Goal: Use online tool/utility: Use online tool/utility

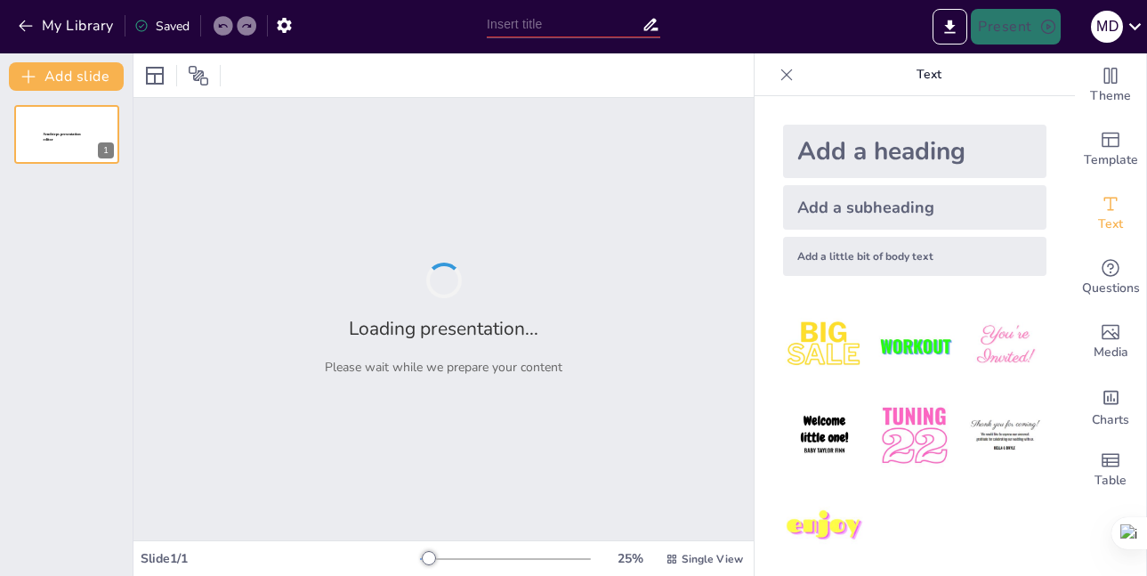
type input "Comprendiendo los Trastornos del Sistema Respiratorio"
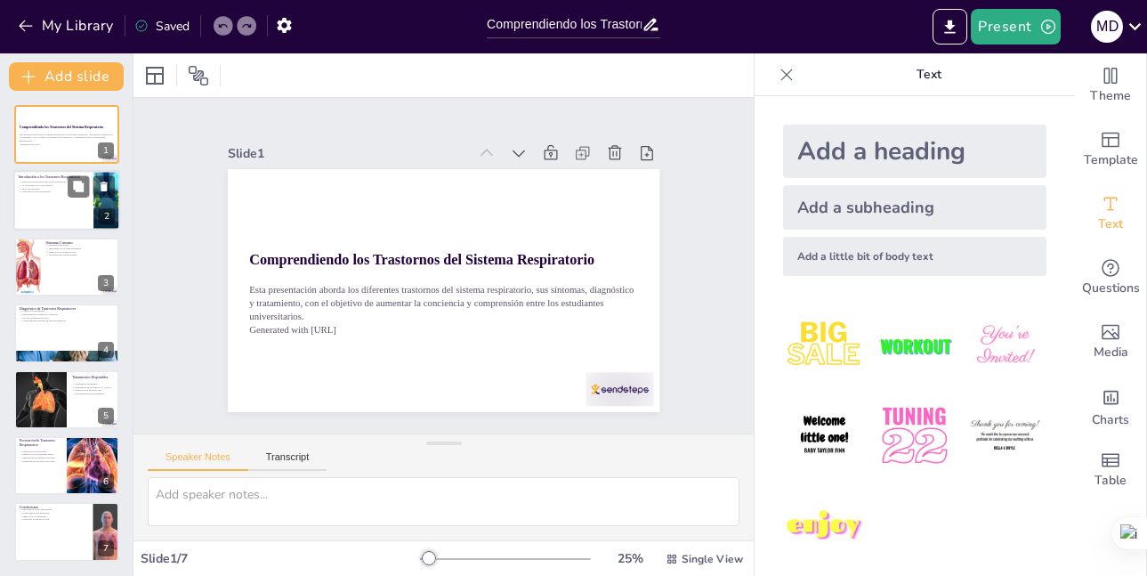
click at [32, 178] on p "Introducción a los Trastornos Respiratorios" at bounding box center [53, 177] width 69 height 5
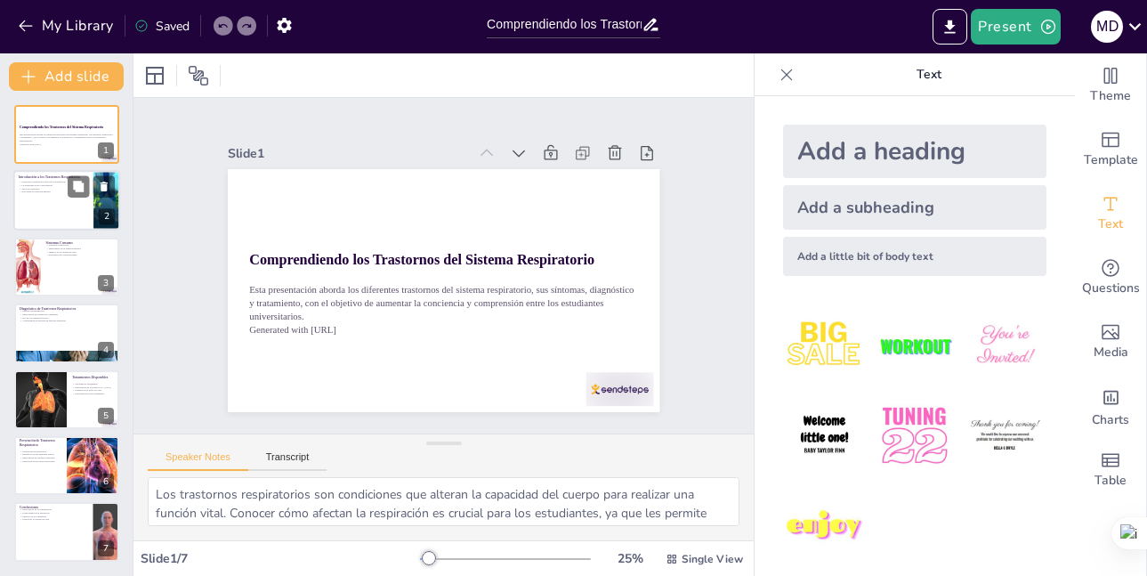
click at [32, 178] on p "Introducción a los Trastornos Respiratorios" at bounding box center [53, 177] width 69 height 5
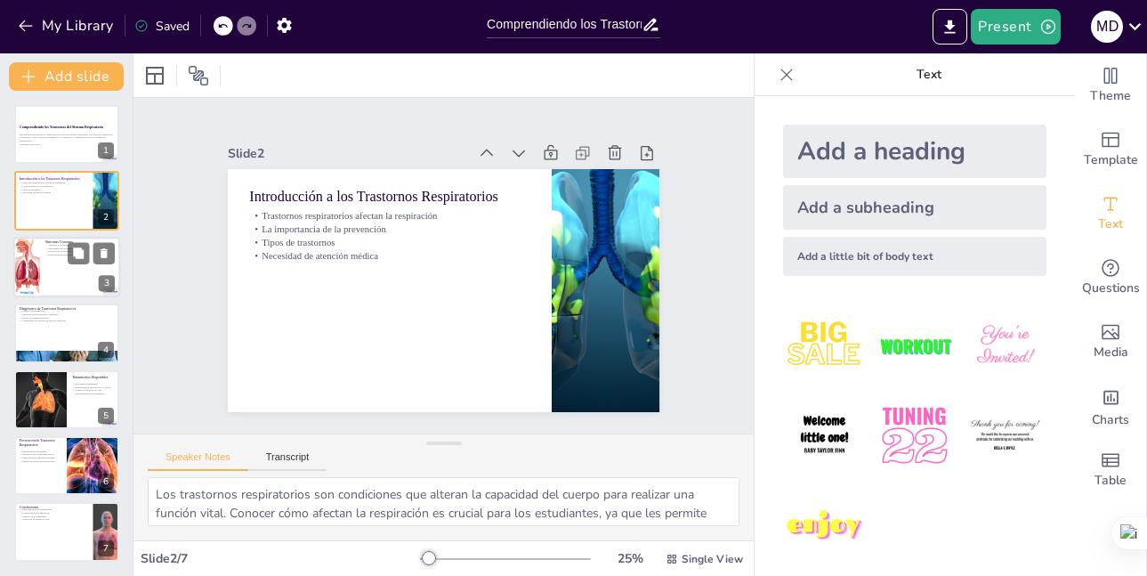
click at [28, 263] on div at bounding box center [26, 267] width 44 height 61
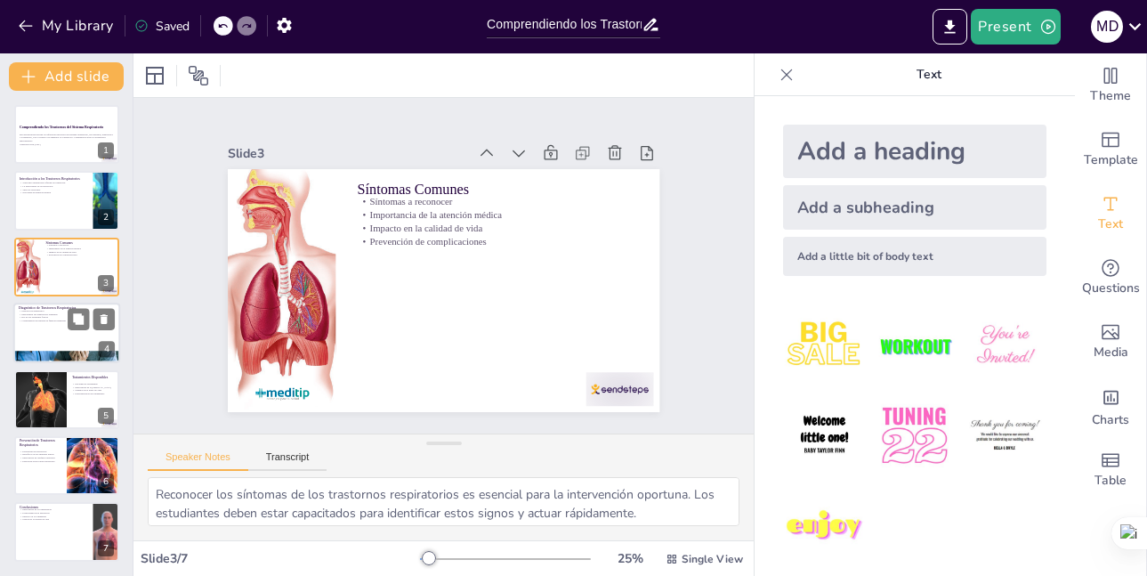
click at [43, 334] on div at bounding box center [66, 333] width 107 height 61
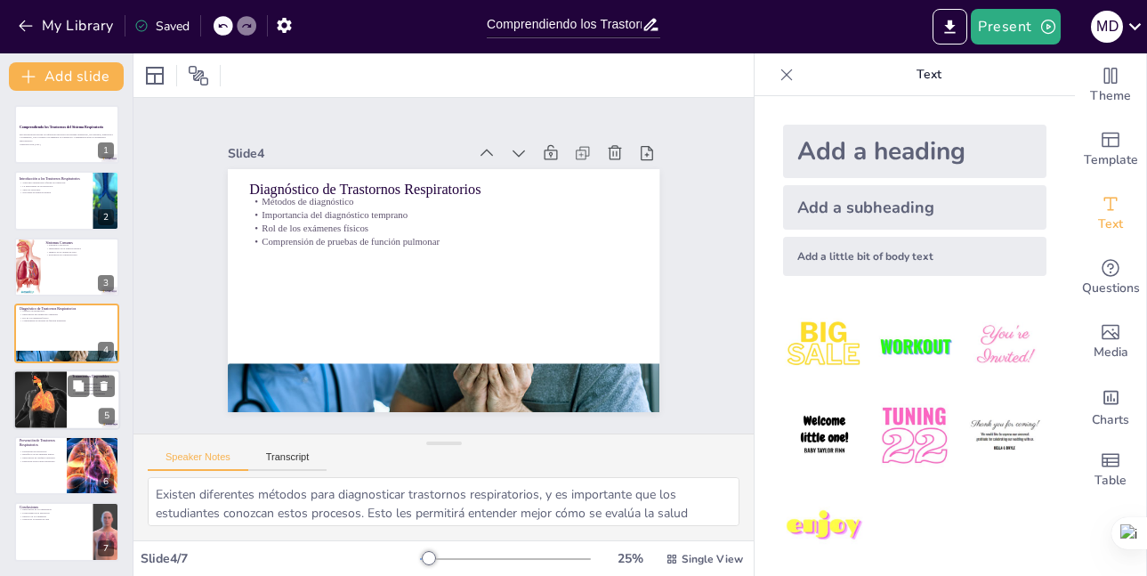
click at [22, 389] on div at bounding box center [39, 399] width 53 height 77
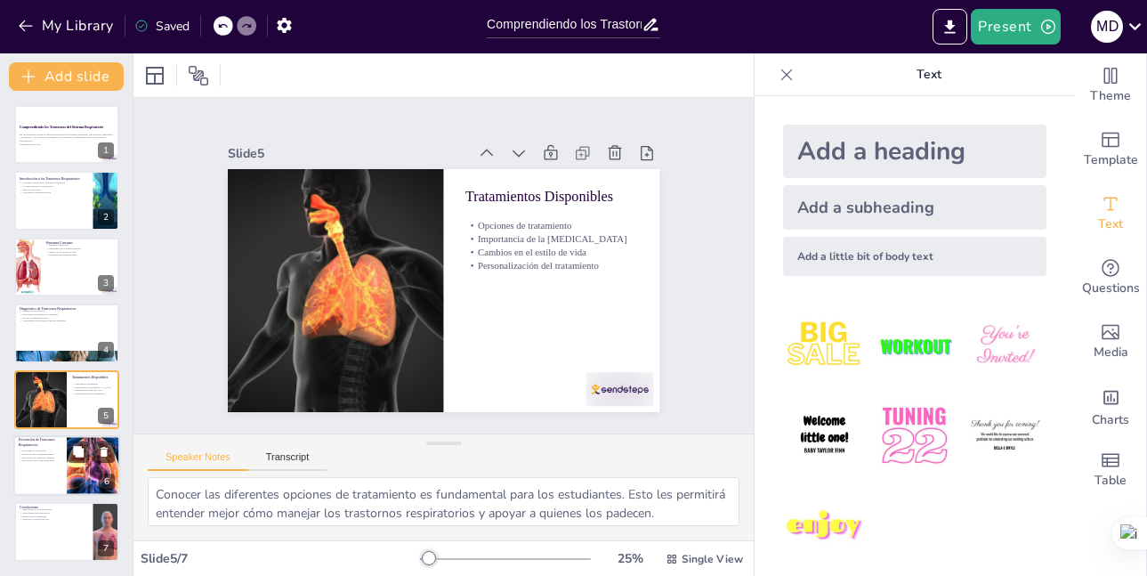
click at [54, 460] on p "Educación sobre salud respiratoria" at bounding box center [40, 461] width 43 height 4
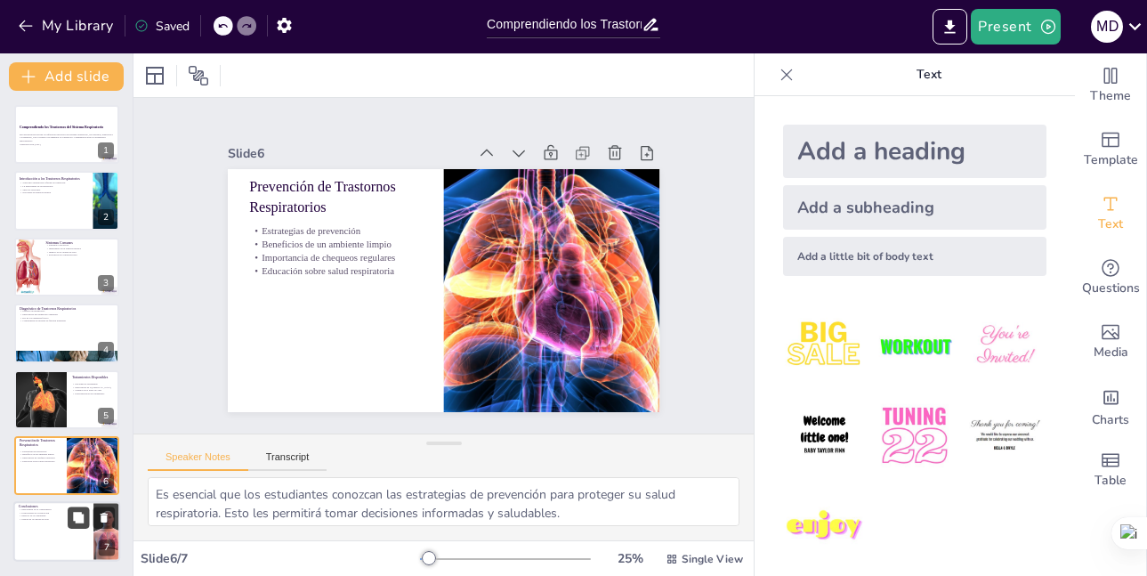
drag, startPoint x: 73, startPoint y: 515, endPoint x: 77, endPoint y: 524, distance: 9.6
click at [77, 524] on button at bounding box center [78, 517] width 21 height 21
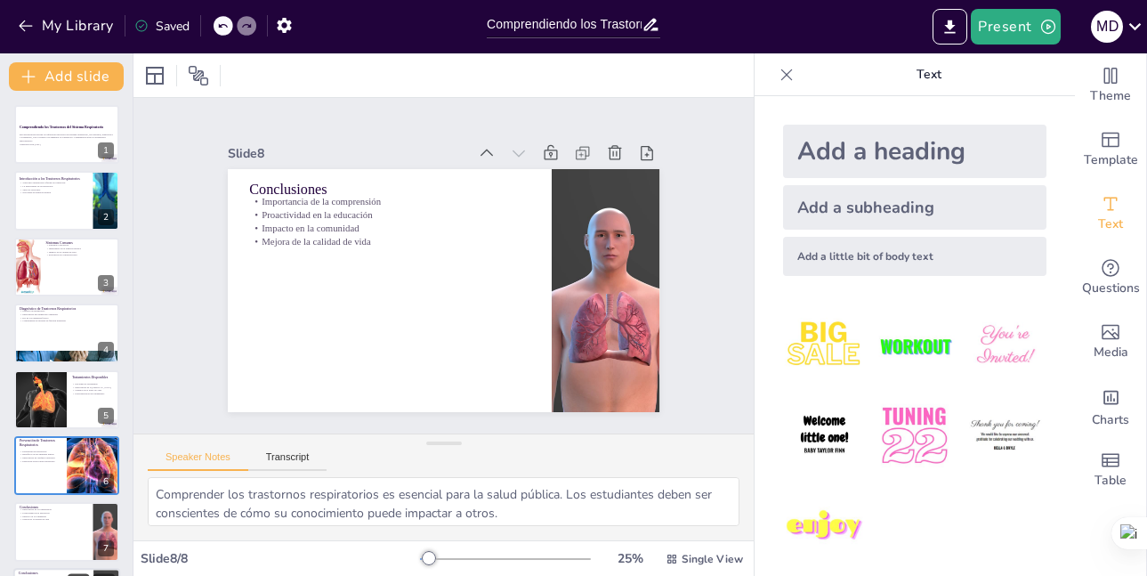
scroll to position [66, 0]
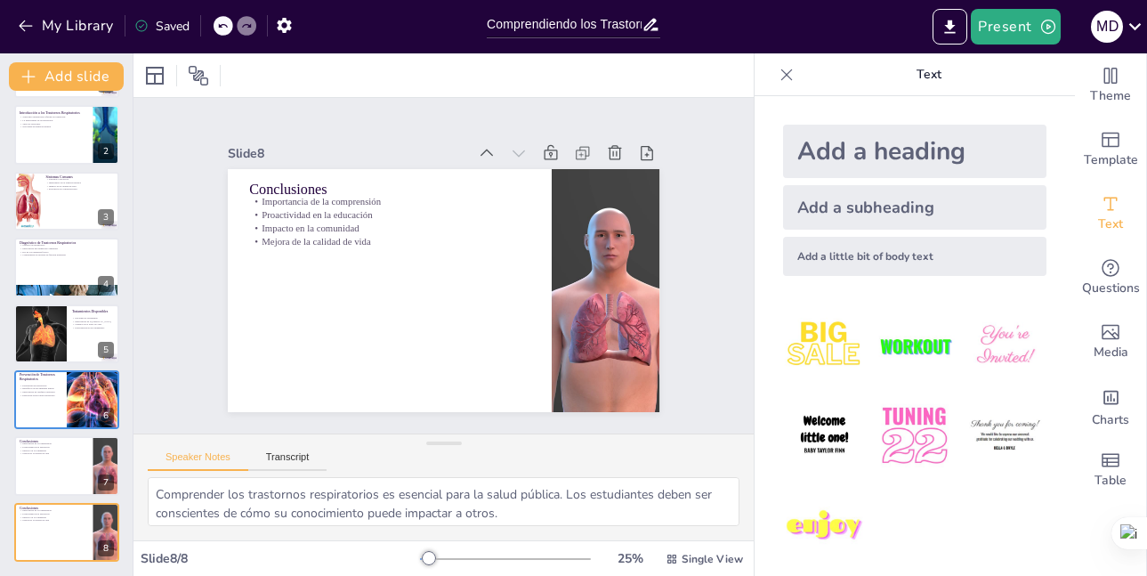
click at [781, 71] on icon at bounding box center [787, 75] width 12 height 12
click at [754, 71] on div at bounding box center [443, 75] width 620 height 44
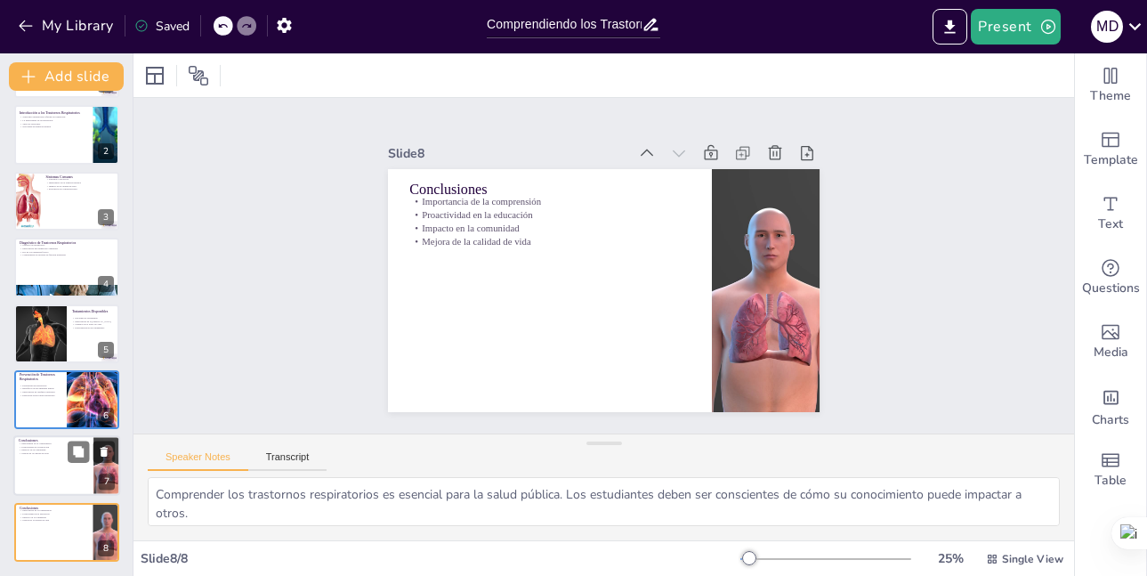
click at [42, 491] on div at bounding box center [66, 466] width 107 height 61
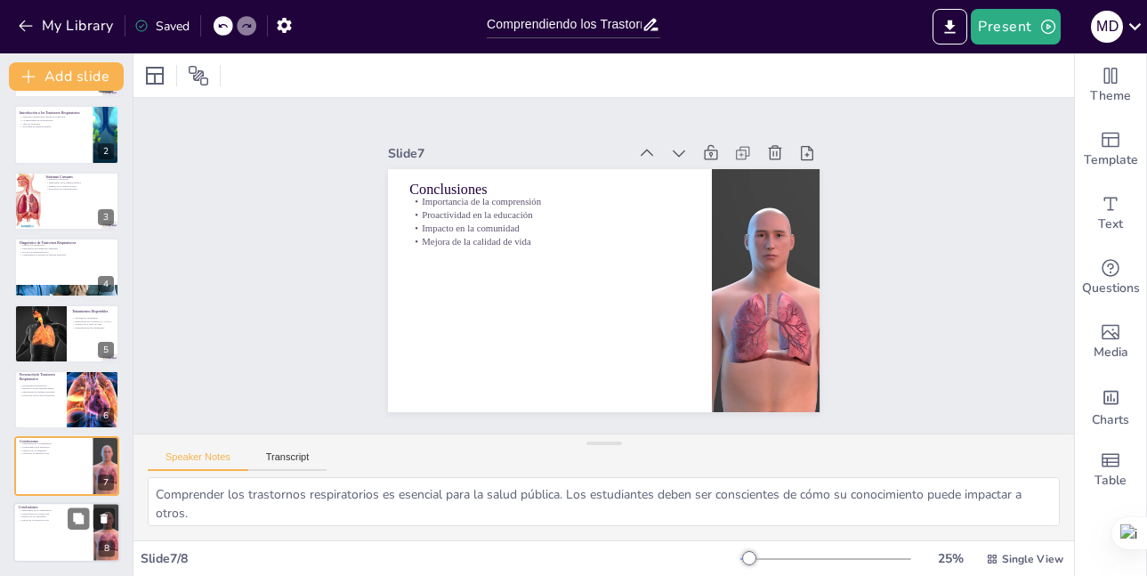
drag, startPoint x: 28, startPoint y: 513, endPoint x: 60, endPoint y: 519, distance: 31.8
click at [62, 517] on div "Importancia de la comprensión Proactividad en la educación Impacto en la comuni…" at bounding box center [53, 514] width 69 height 13
click at [62, 518] on p "Impacto en la comunidad" at bounding box center [53, 517] width 69 height 4
click at [50, 469] on div at bounding box center [66, 466] width 107 height 61
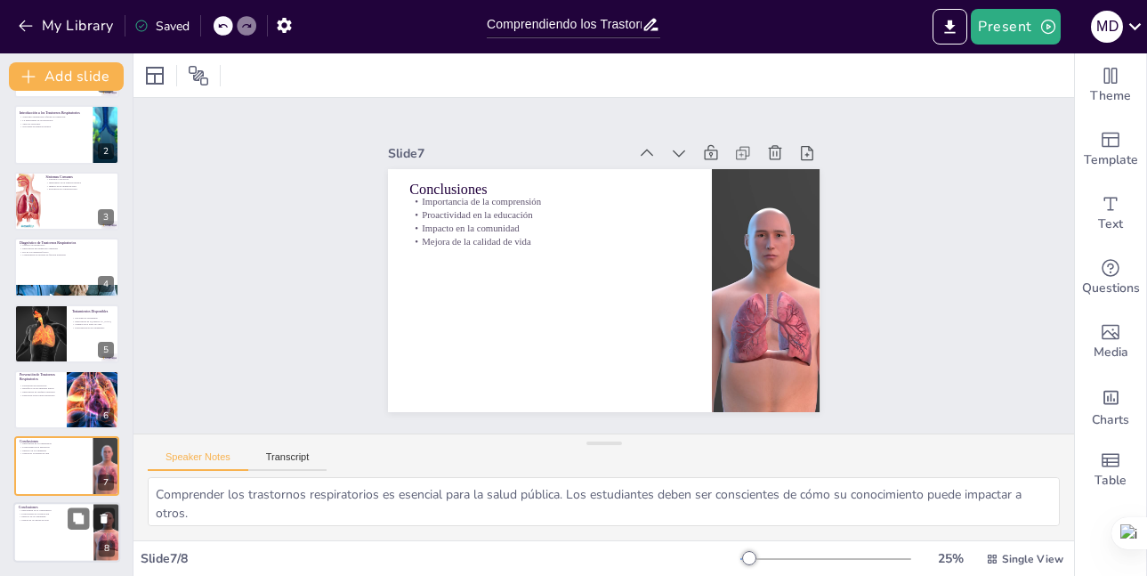
drag, startPoint x: 92, startPoint y: 506, endPoint x: 84, endPoint y: 502, distance: 9.2
click at [90, 505] on div at bounding box center [66, 532] width 107 height 61
click at [84, 503] on div "Conclusiones Importancia de la comprensión Proactividad en la educación Impacto…" at bounding box center [66, 532] width 107 height 61
click at [85, 504] on div "Conclusiones Importancia de la comprensión Proactividad en la educación Impacto…" at bounding box center [66, 532] width 107 height 61
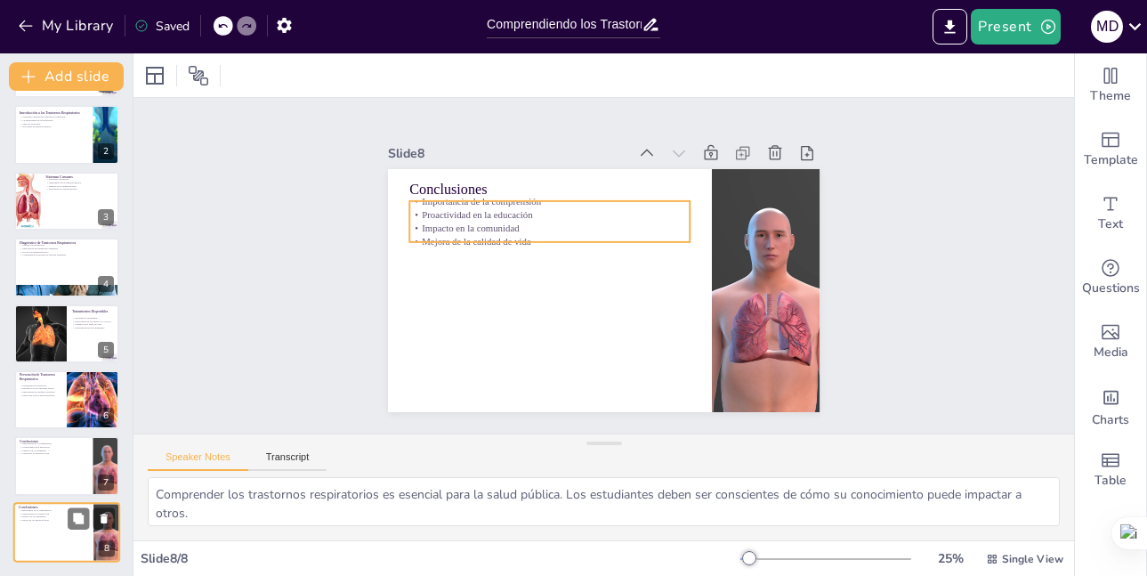
click at [31, 519] on p "Mejora de la calidad de vida" at bounding box center [53, 520] width 69 height 4
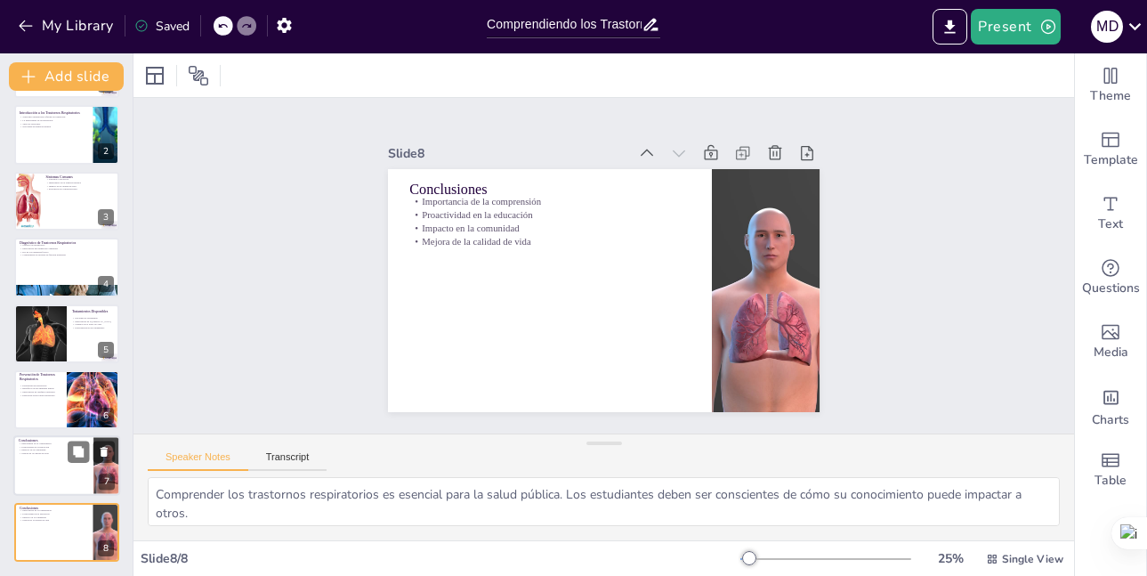
click at [13, 457] on div "Conclusiones Importancia de la comprensión Proactividad en la educación Impacto…" at bounding box center [66, 466] width 107 height 61
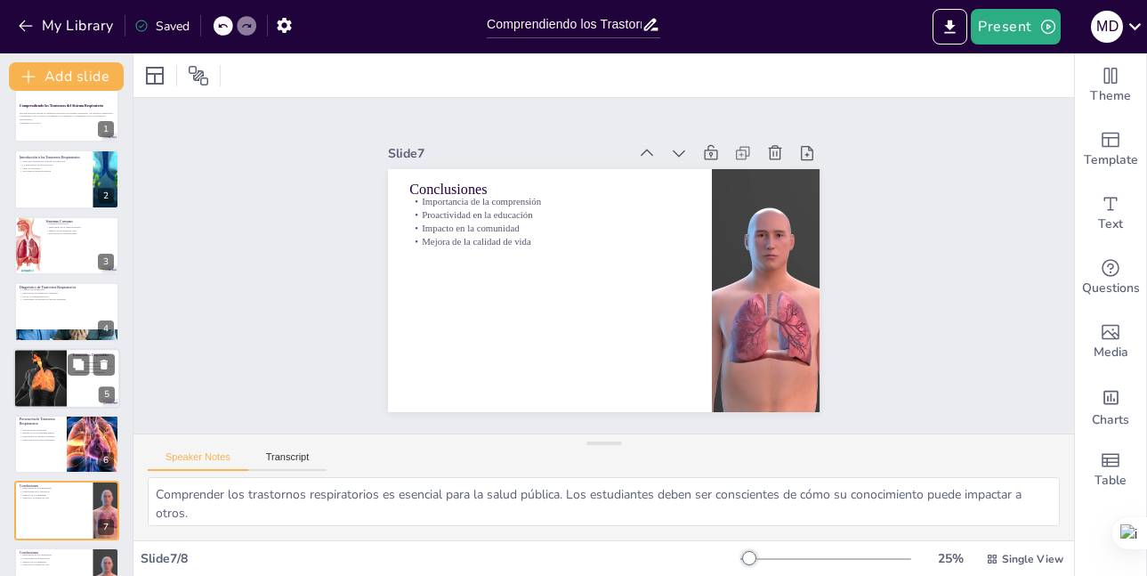
scroll to position [0, 0]
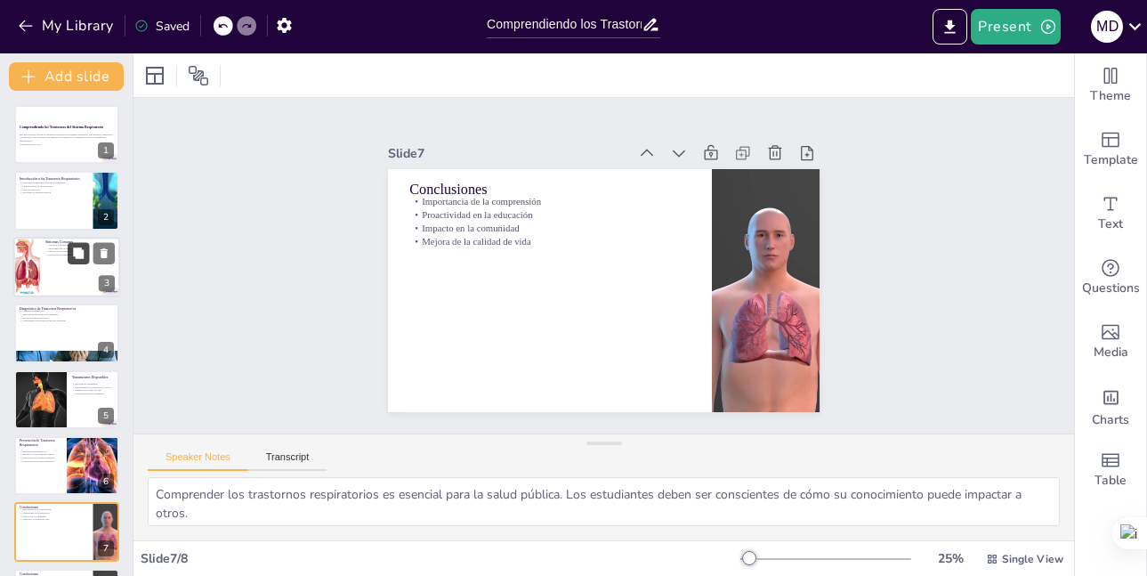
click at [68, 260] on button at bounding box center [78, 252] width 21 height 21
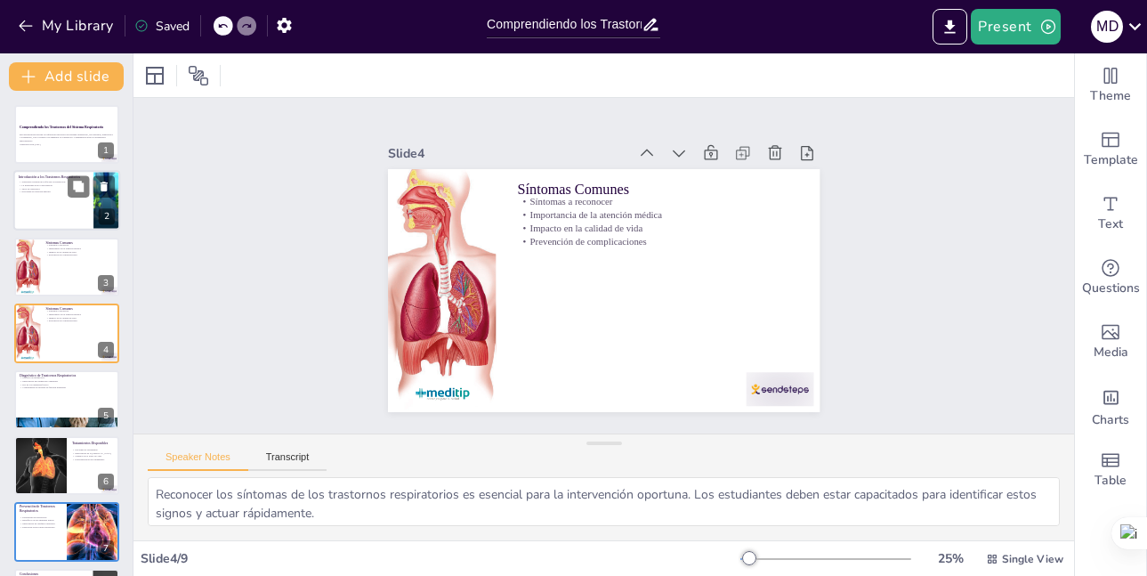
click at [59, 214] on div at bounding box center [66, 201] width 107 height 61
type textarea "Los trastornos respiratorios son condiciones que alteran la capacidad del cuerp…"
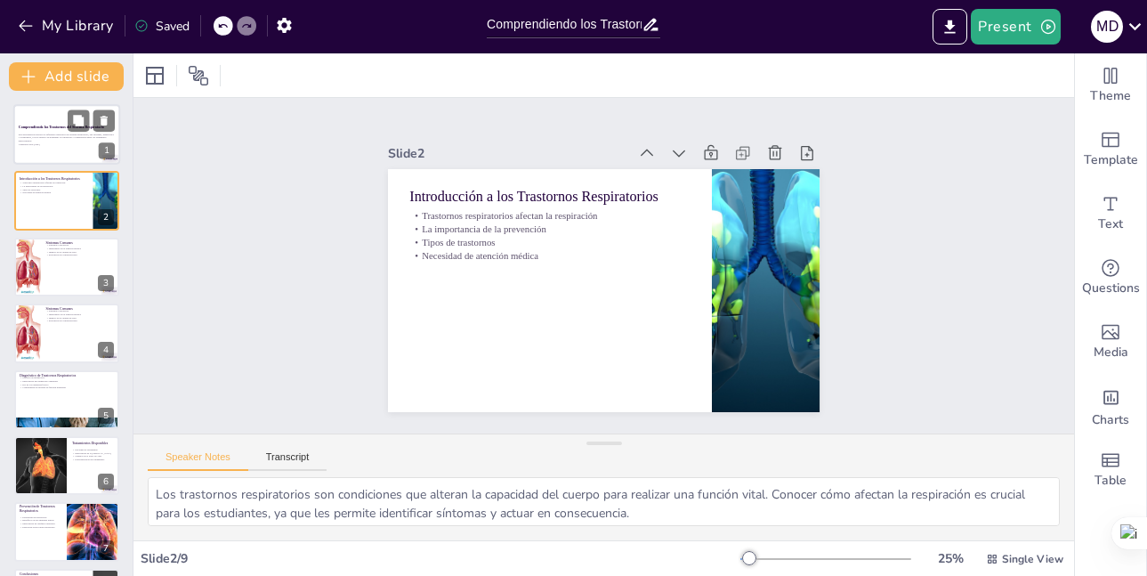
click at [57, 125] on strong "Comprendiendo los Trastornos del Sistema Respiratorio" at bounding box center [61, 127] width 85 height 4
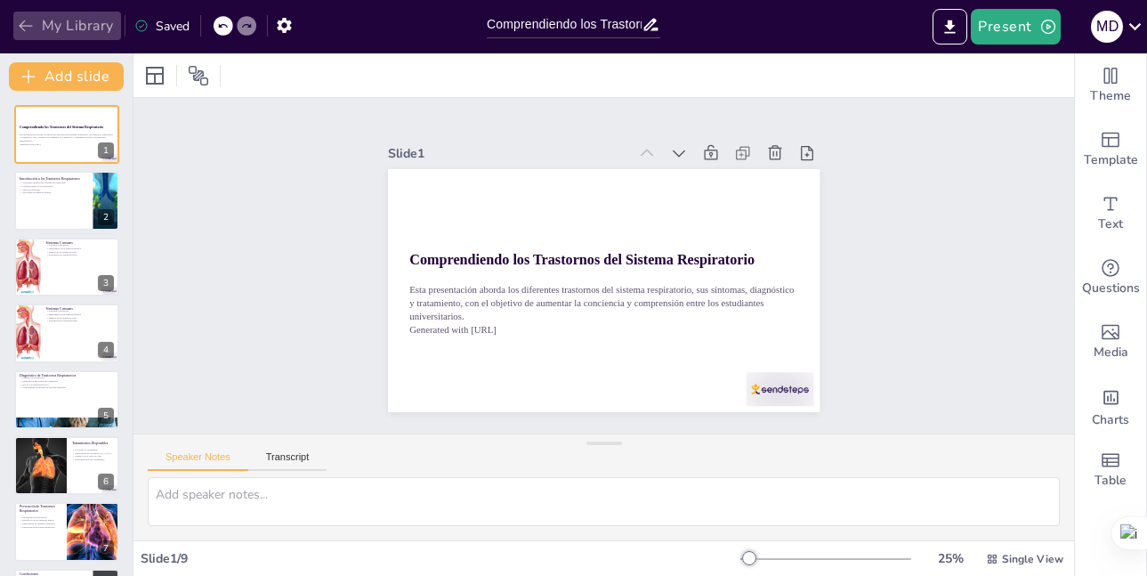
click at [25, 17] on icon "button" at bounding box center [26, 26] width 18 height 18
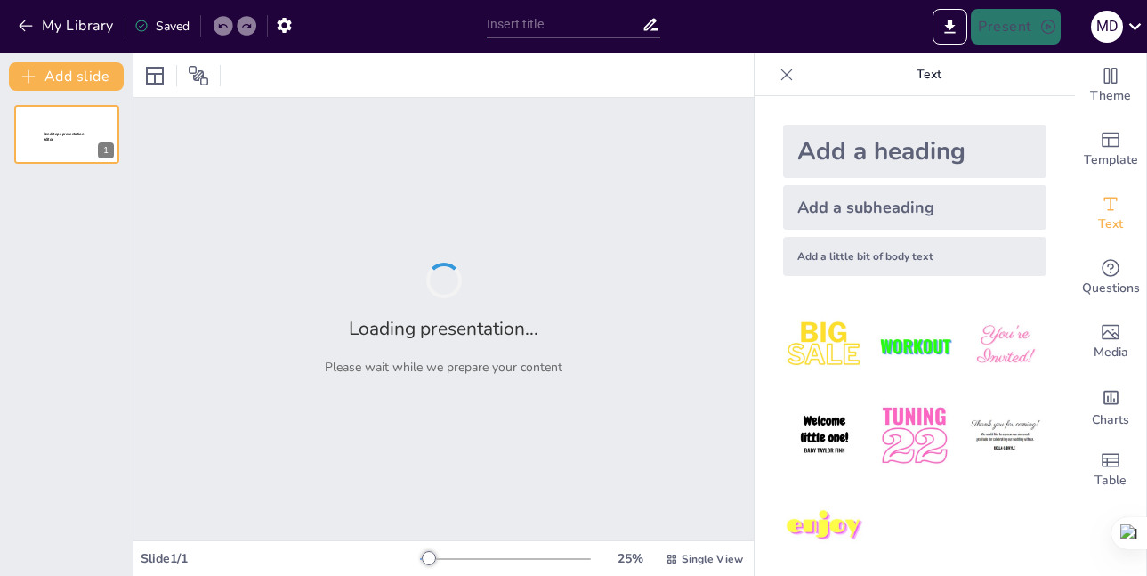
type input "trastorno del sistema respiratorio"
